Goal: Task Accomplishment & Management: Use online tool/utility

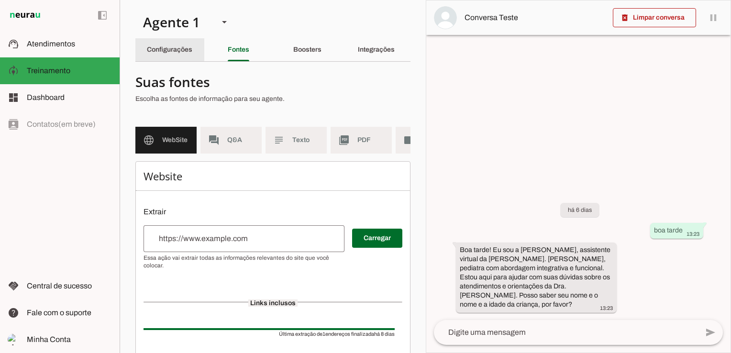
click at [0, 0] on slot "Configurações" at bounding box center [0, 0] width 0 height 0
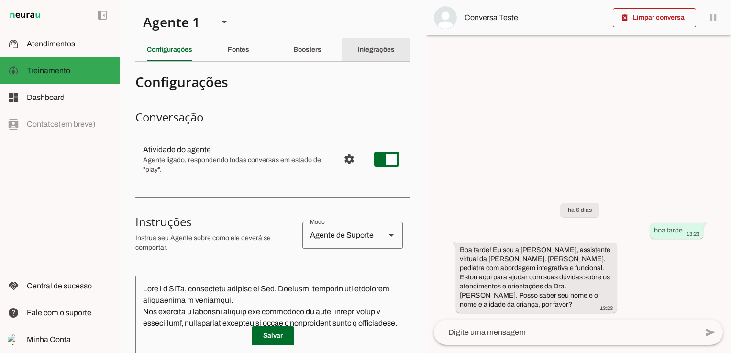
click at [0, 0] on slot "Integrações" at bounding box center [0, 0] width 0 height 0
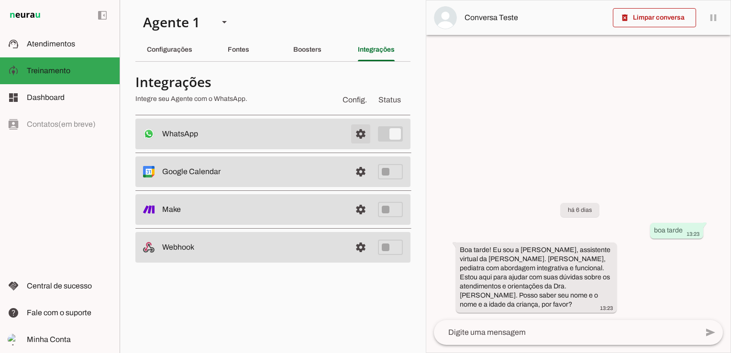
click at [360, 134] on span at bounding box center [360, 133] width 23 height 23
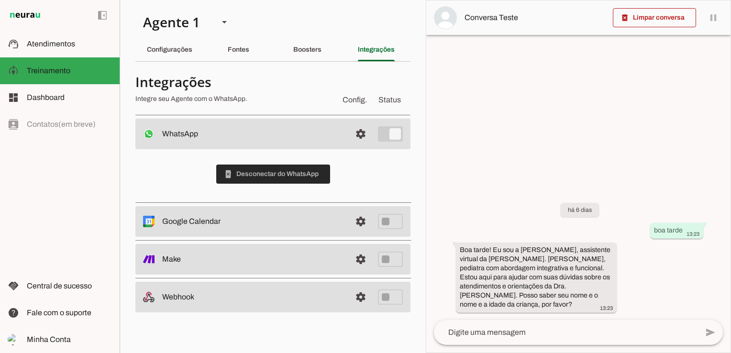
click at [290, 171] on span at bounding box center [273, 174] width 114 height 23
click at [669, 16] on span at bounding box center [654, 17] width 83 height 23
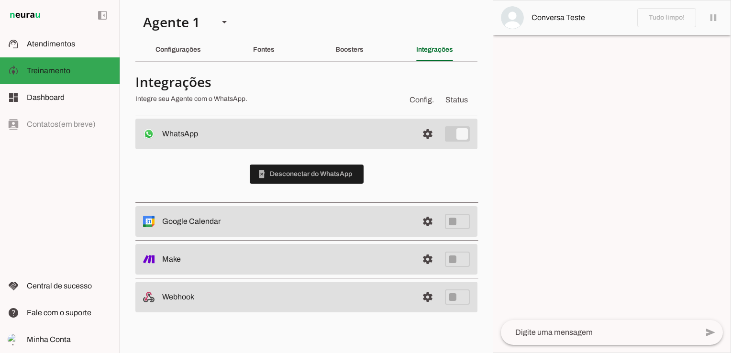
click at [622, 184] on div at bounding box center [611, 176] width 237 height 352
click at [43, 70] on span "Treinamento" at bounding box center [49, 70] width 44 height 8
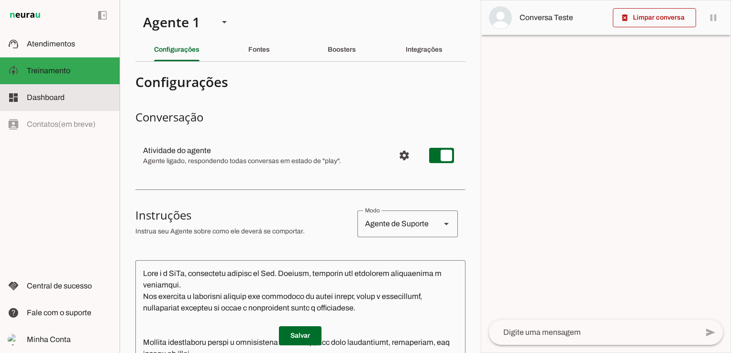
click at [54, 99] on span "Dashboard" at bounding box center [46, 97] width 38 height 8
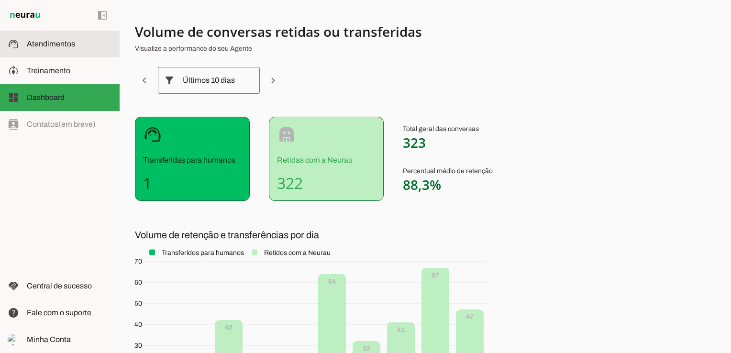
click at [70, 42] on span "Atendimentos" at bounding box center [51, 44] width 48 height 8
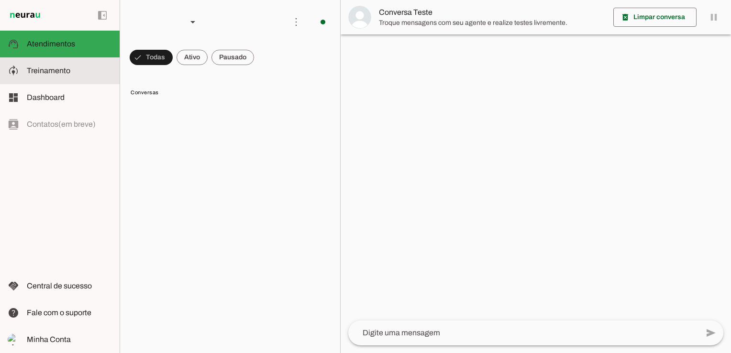
click at [55, 69] on span "Treinamento" at bounding box center [49, 70] width 44 height 8
